Goal: Find specific page/section: Find specific page/section

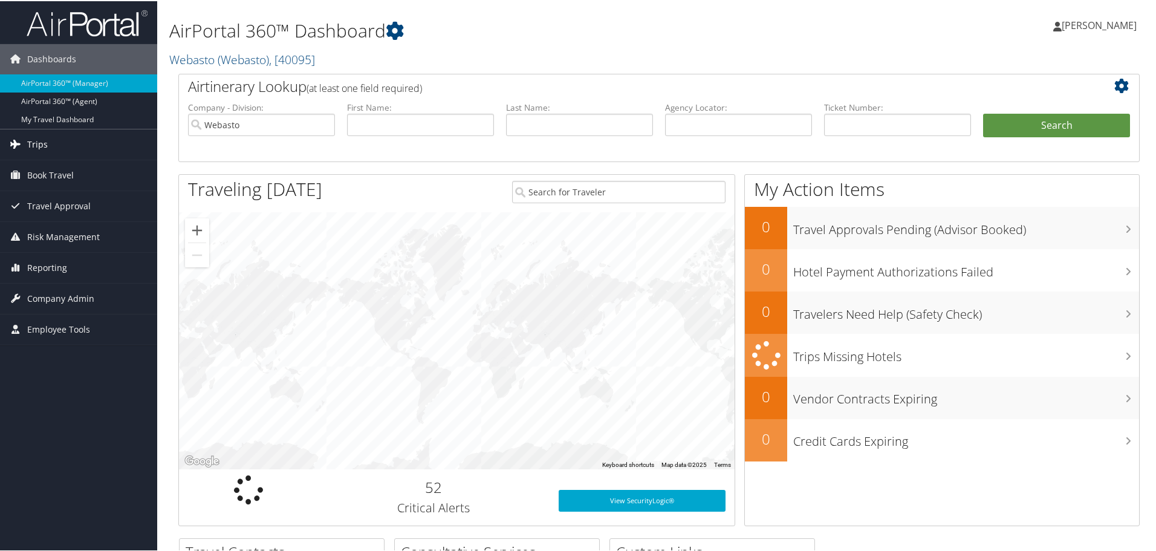
click at [44, 141] on span "Trips" at bounding box center [37, 143] width 21 height 30
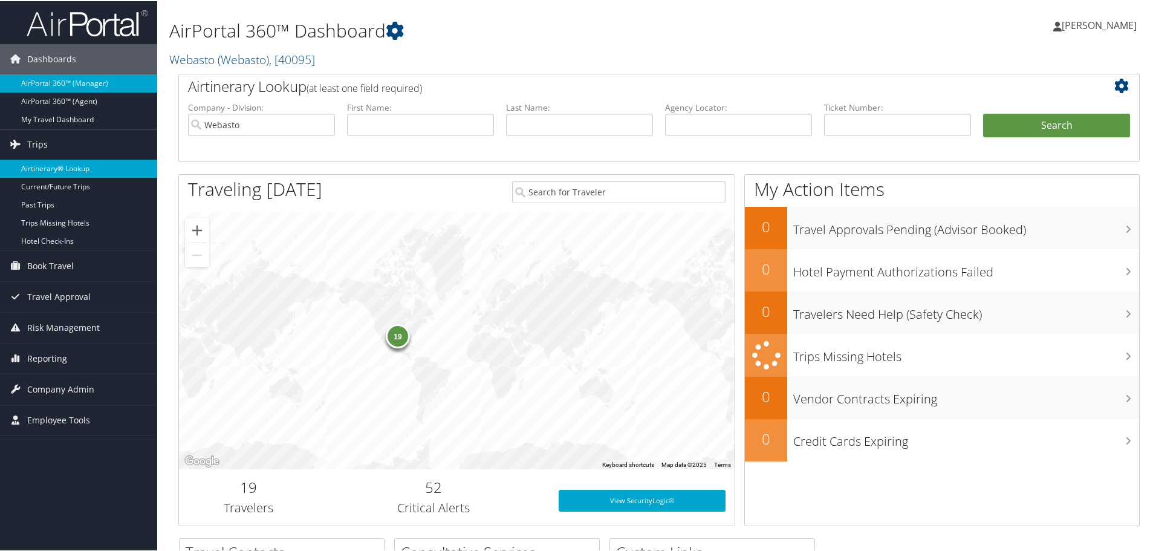
click at [38, 164] on link "Airtinerary® Lookup" at bounding box center [78, 167] width 157 height 18
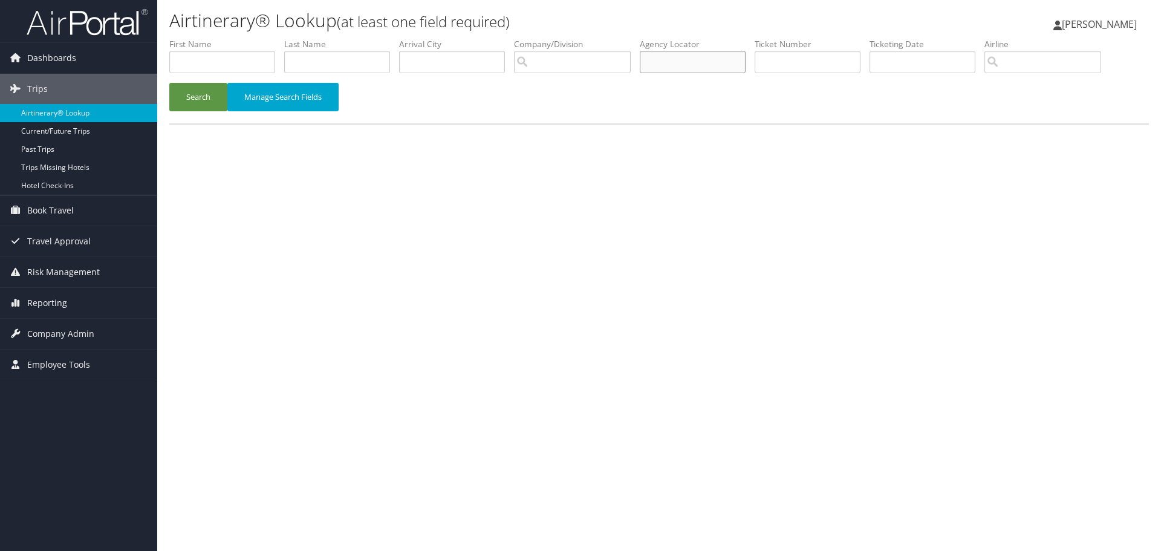
click at [699, 66] on input "text" at bounding box center [693, 62] width 106 height 22
type input "d0vqcs"
click at [202, 100] on button "Search" at bounding box center [198, 97] width 58 height 28
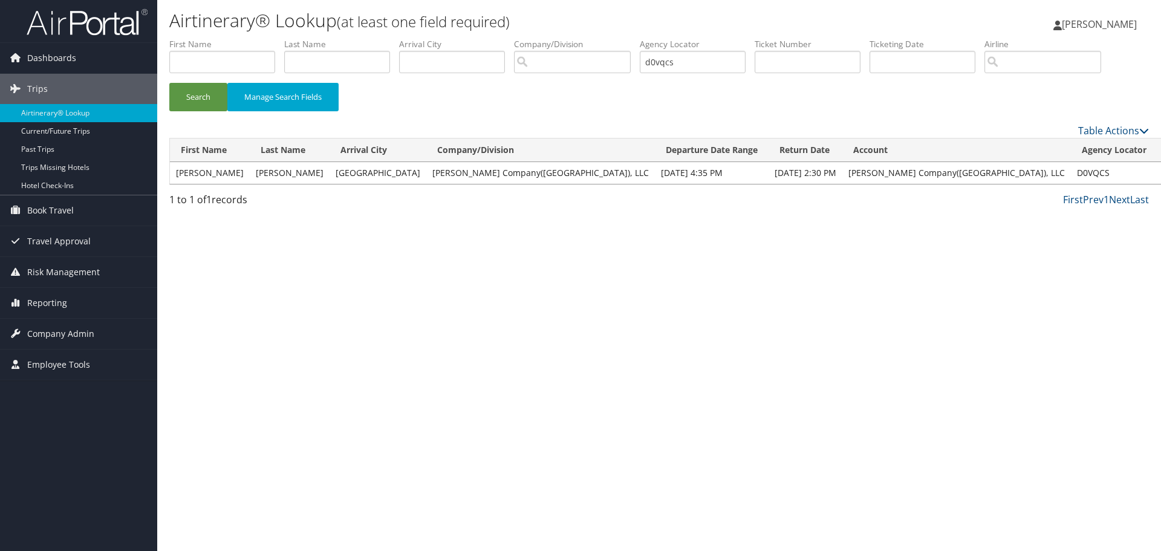
click at [1160, 174] on link "View" at bounding box center [1172, 172] width 19 height 11
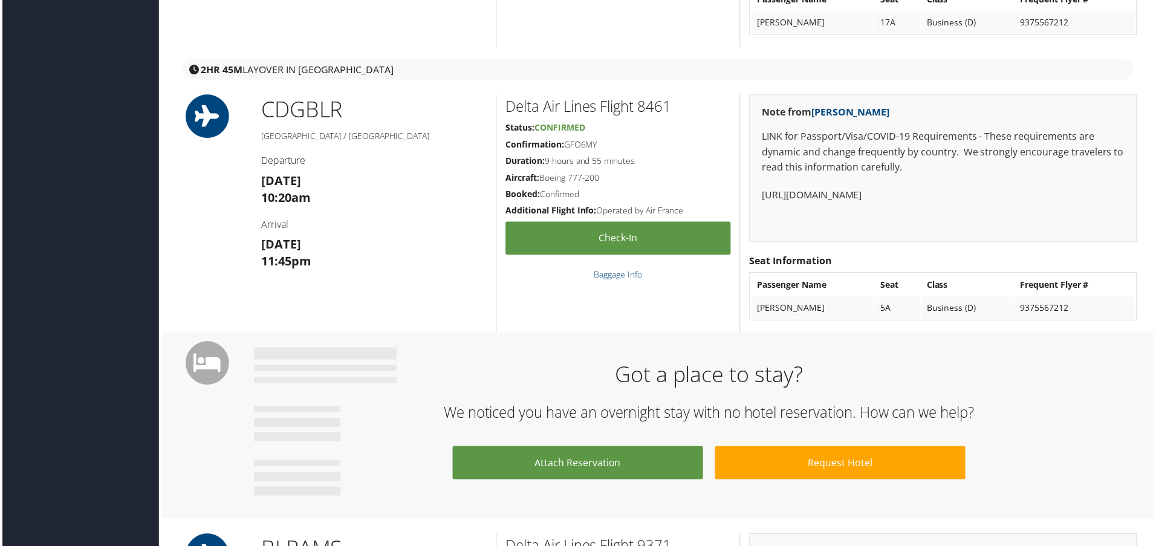
scroll to position [423, 0]
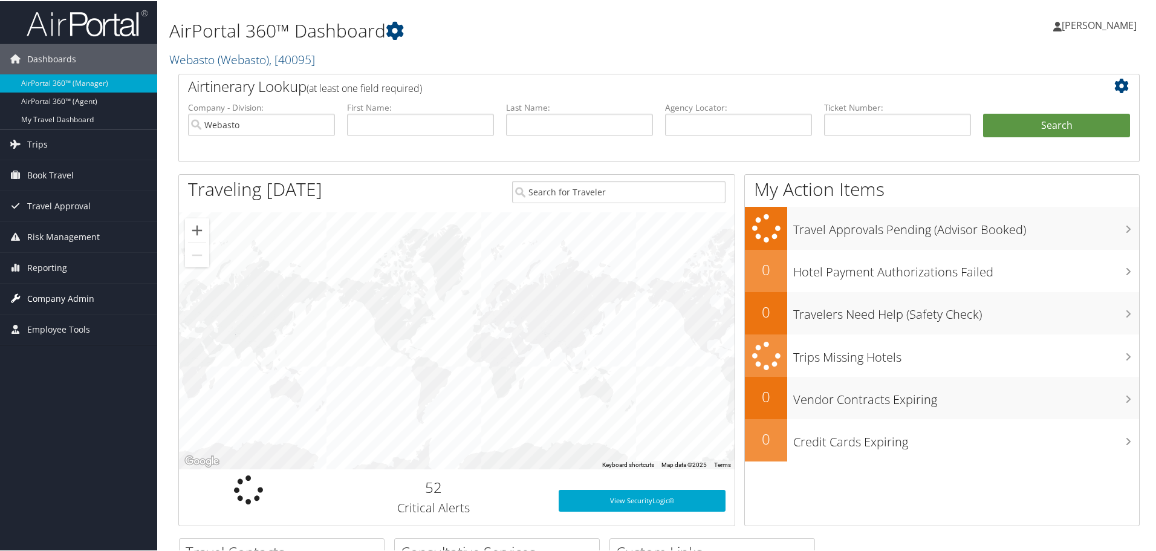
click at [59, 296] on span "Company Admin" at bounding box center [60, 297] width 67 height 30
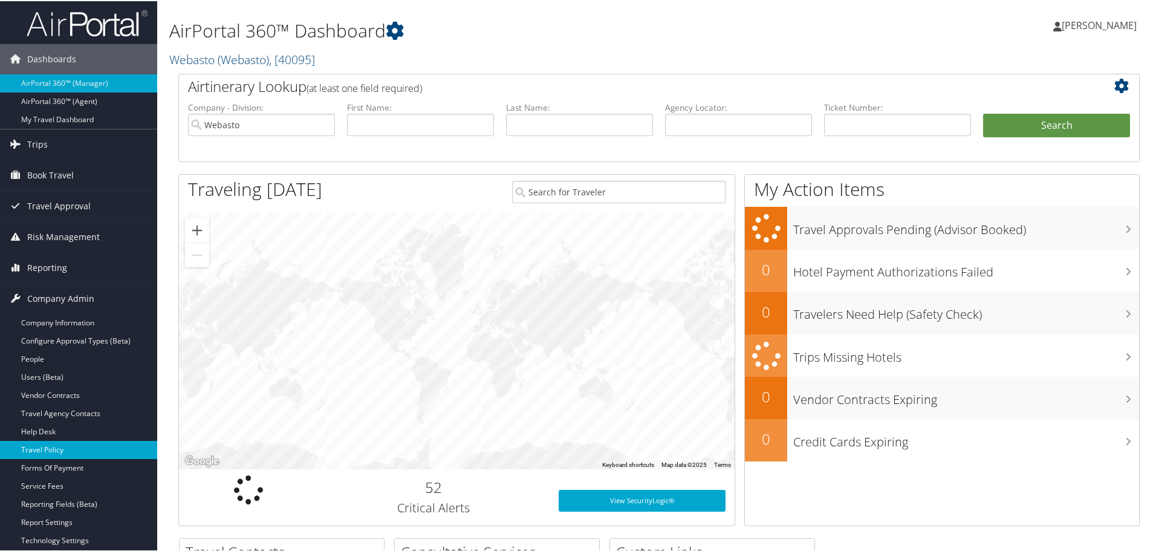
click at [64, 450] on link "Travel Policy" at bounding box center [78, 449] width 157 height 18
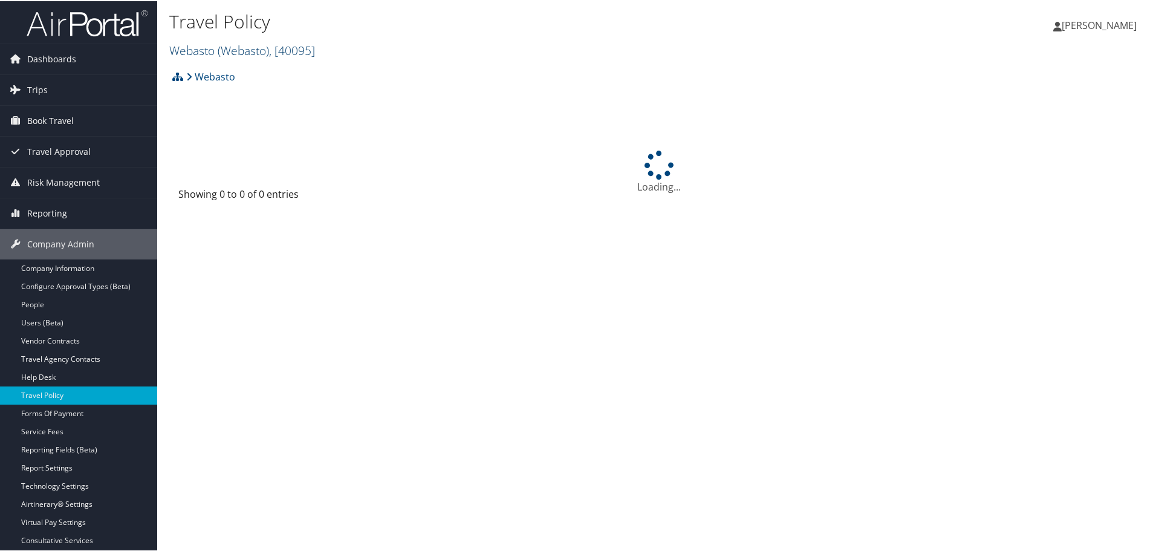
click at [232, 50] on span "( Webasto )" at bounding box center [243, 49] width 51 height 16
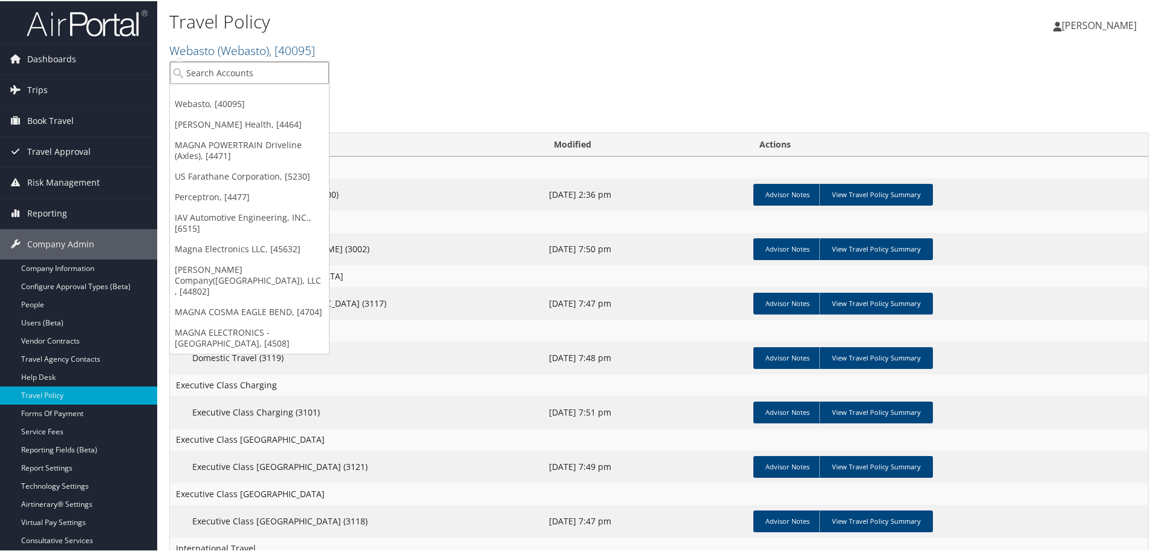
click at [255, 76] on input "search" at bounding box center [249, 71] width 159 height 22
type input "s"
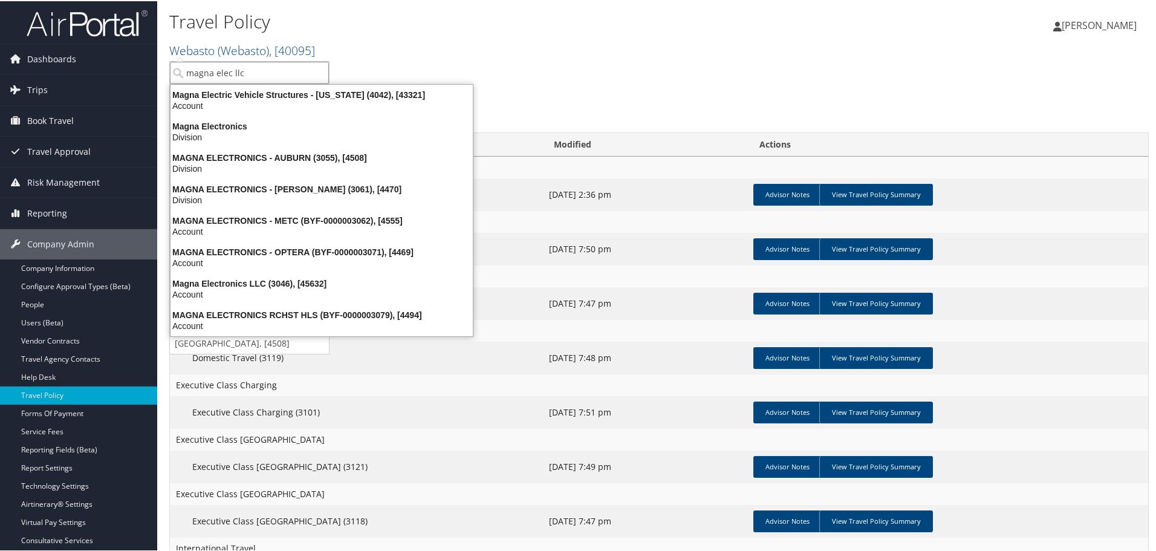
type input "magna elec llc"
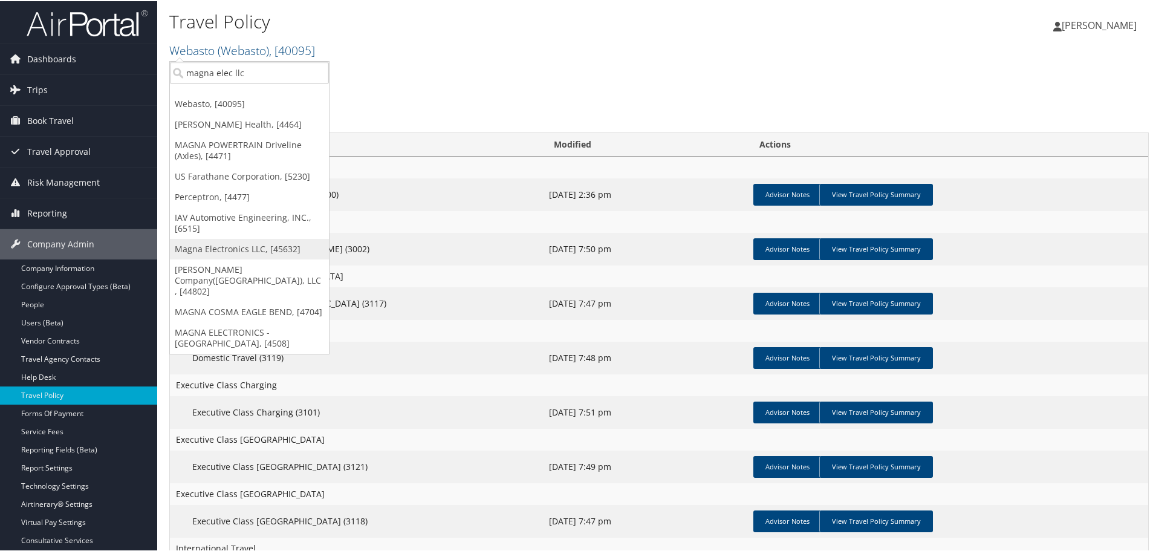
click at [235, 241] on link "Magna Electronics LLC, [45632]" at bounding box center [249, 248] width 159 height 21
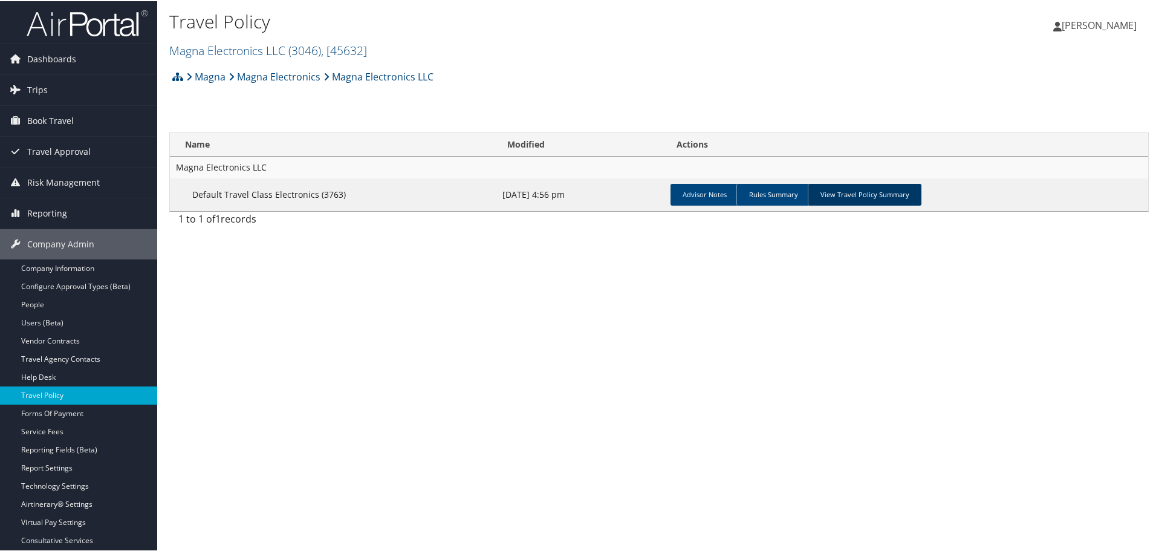
click at [836, 194] on link "View Travel Policy Summary" at bounding box center [865, 194] width 114 height 22
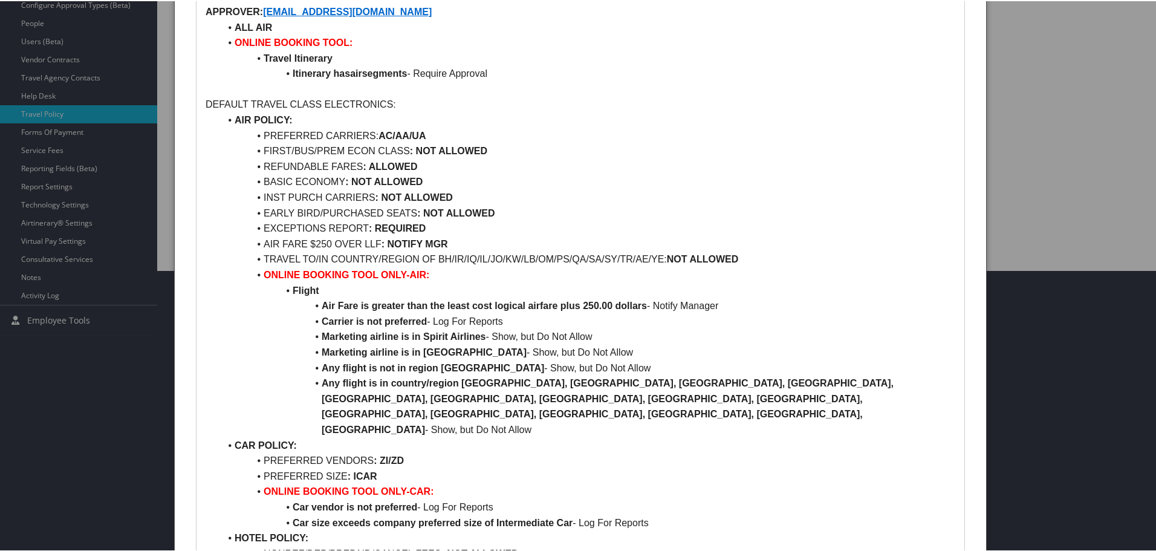
scroll to position [302, 0]
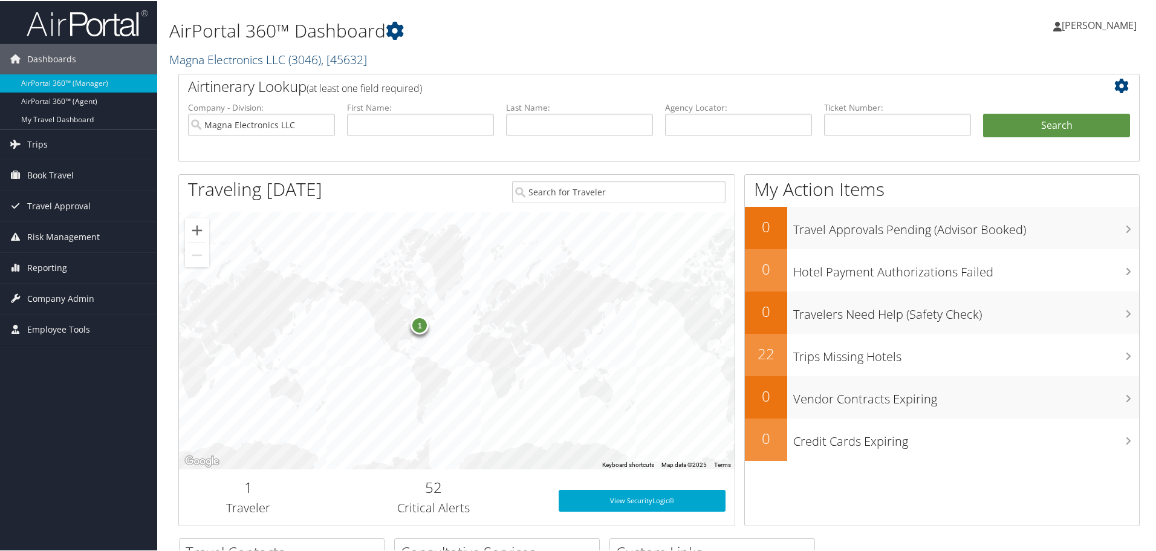
click at [252, 60] on link "Magna Electronics LLC ( 3046 ) , [ 45632 ]" at bounding box center [268, 58] width 198 height 16
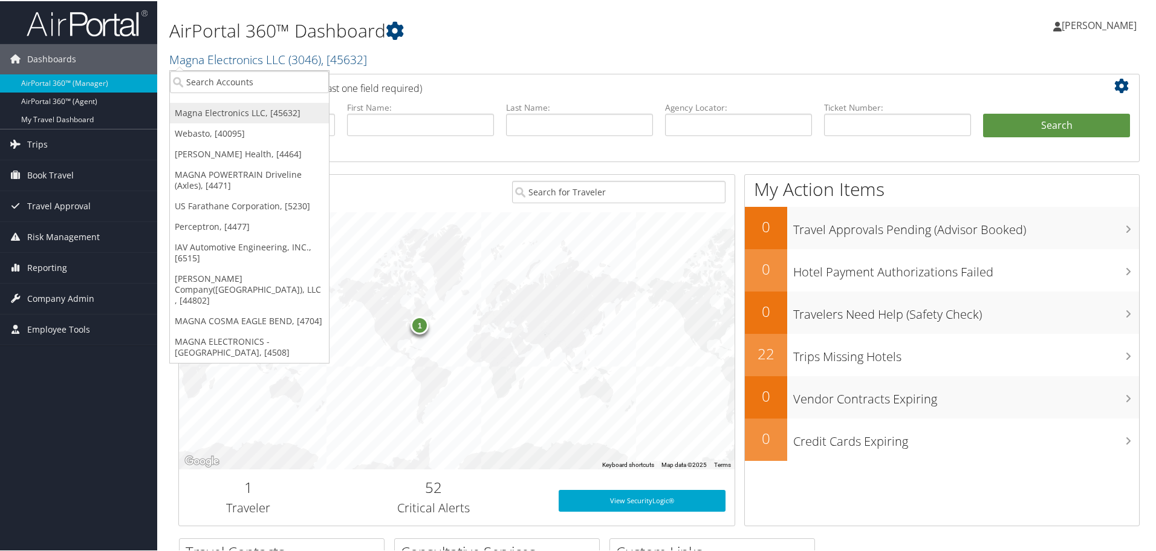
click at [247, 116] on link "Magna Electronics LLC, [45632]" at bounding box center [249, 112] width 159 height 21
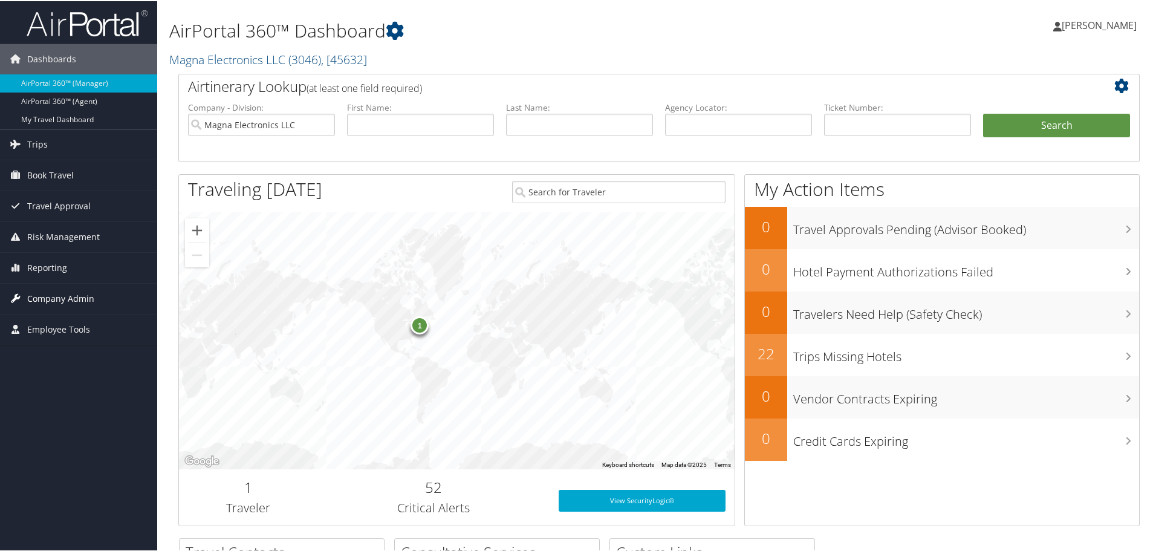
click at [68, 299] on span "Company Admin" at bounding box center [60, 297] width 67 height 30
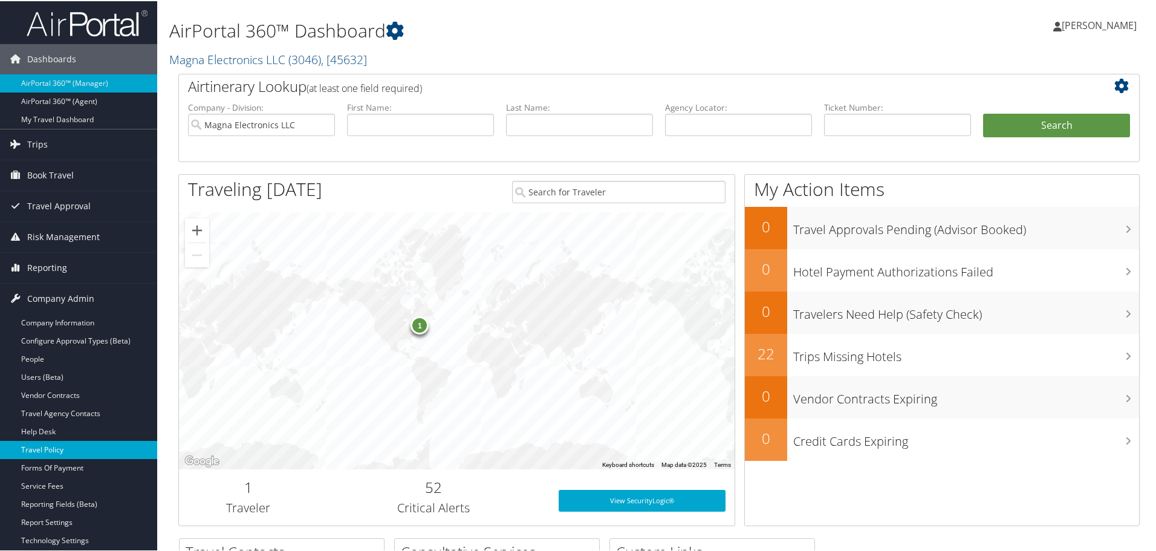
click at [74, 445] on link "Travel Policy" at bounding box center [78, 449] width 157 height 18
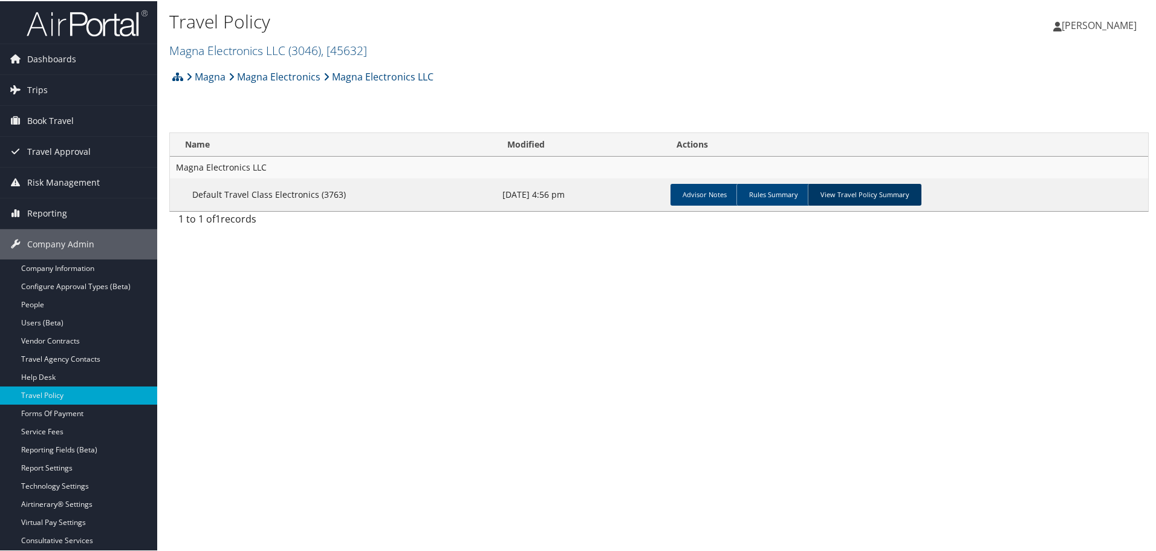
click at [852, 192] on link "View Travel Policy Summary" at bounding box center [865, 194] width 114 height 22
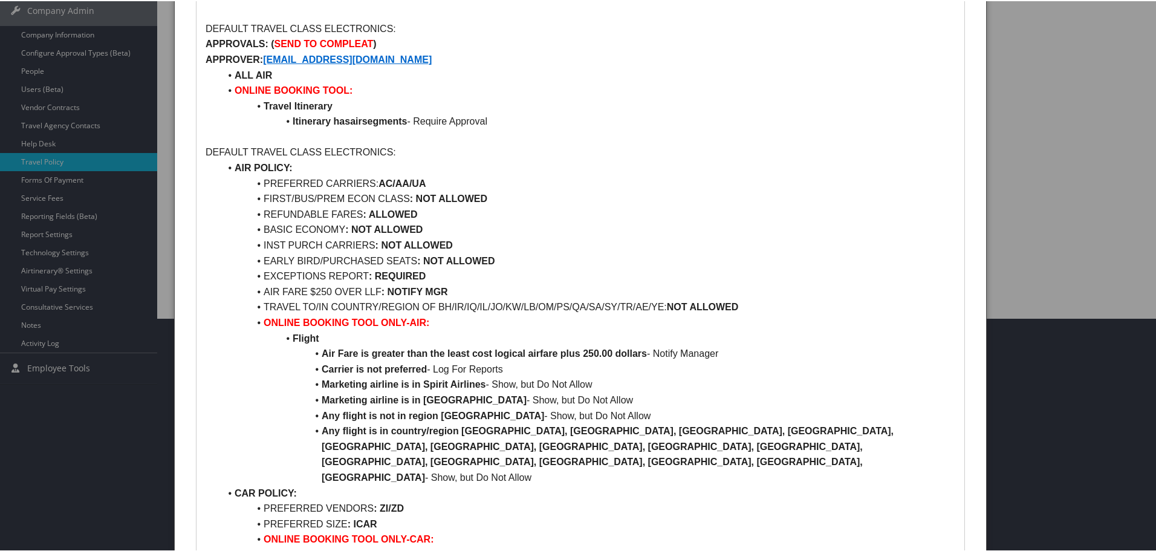
scroll to position [121, 0]
